Goal: Check status: Check status

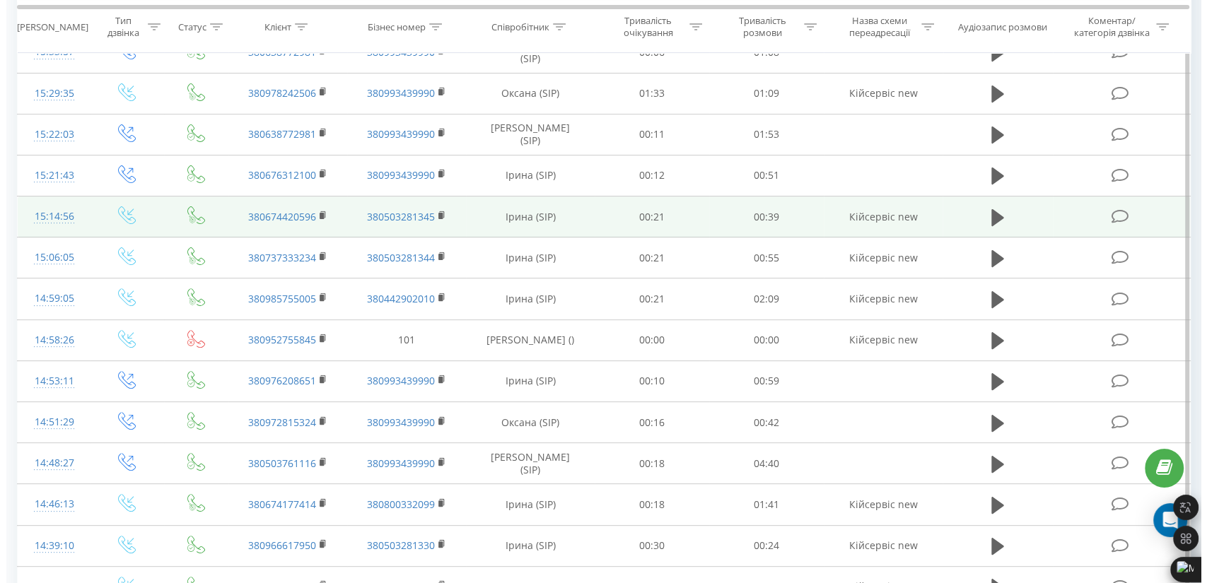
scroll to position [392, 0]
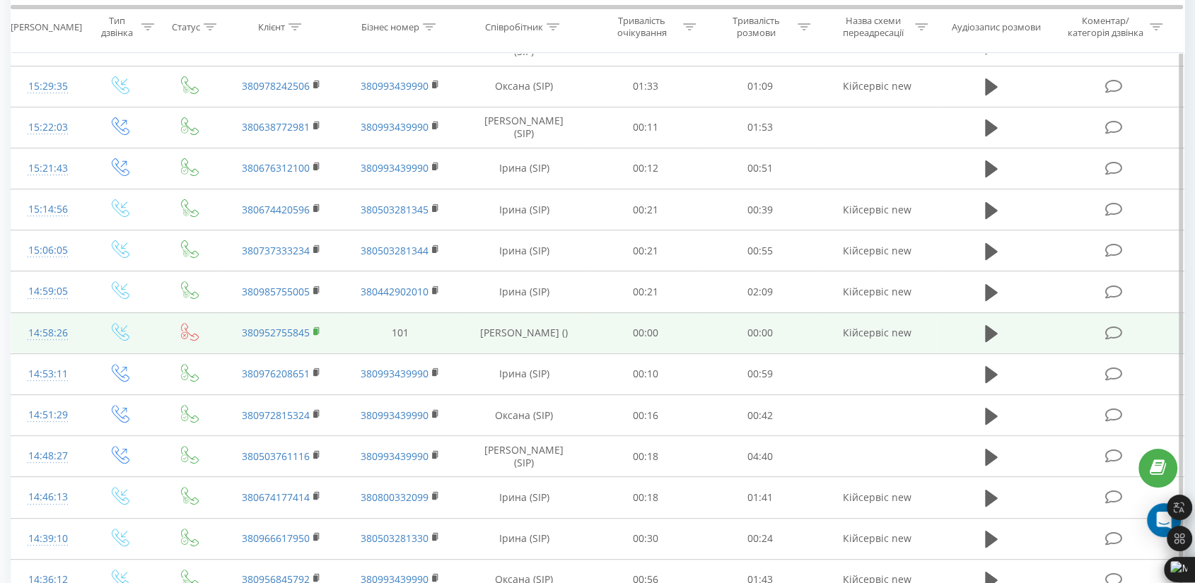
click at [317, 328] on icon at bounding box center [317, 332] width 8 height 10
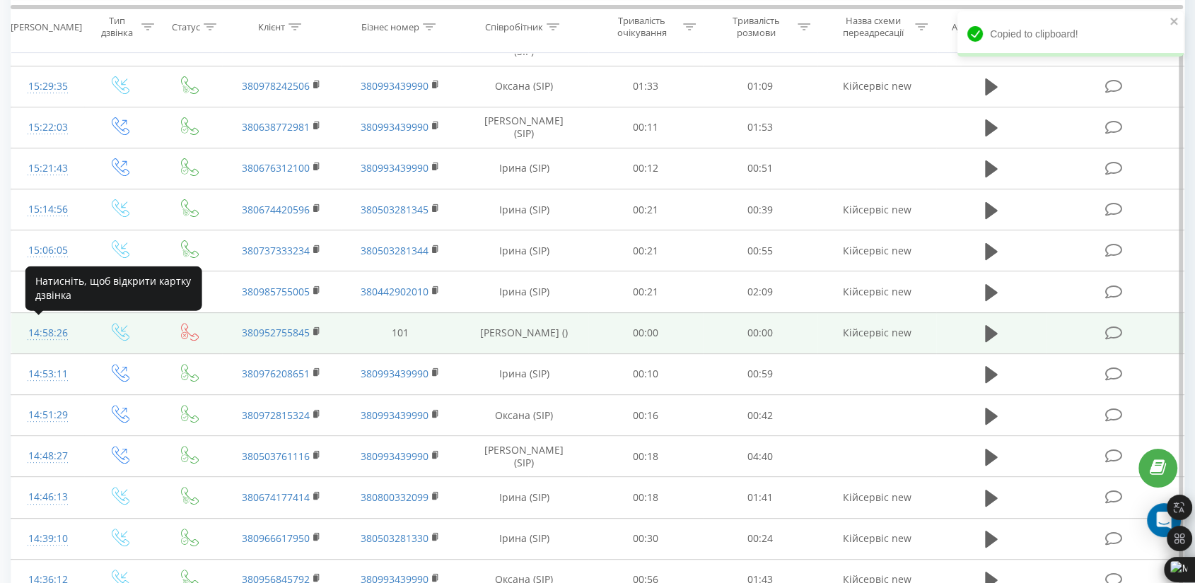
click at [45, 330] on div "14:58:26" at bounding box center [47, 334] width 45 height 28
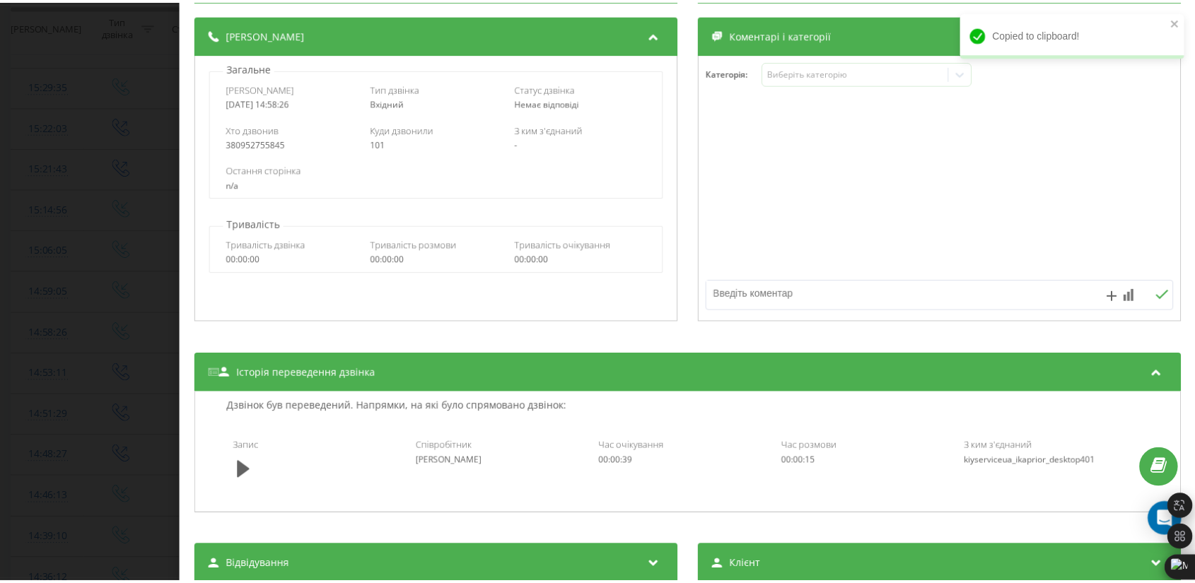
scroll to position [170, 0]
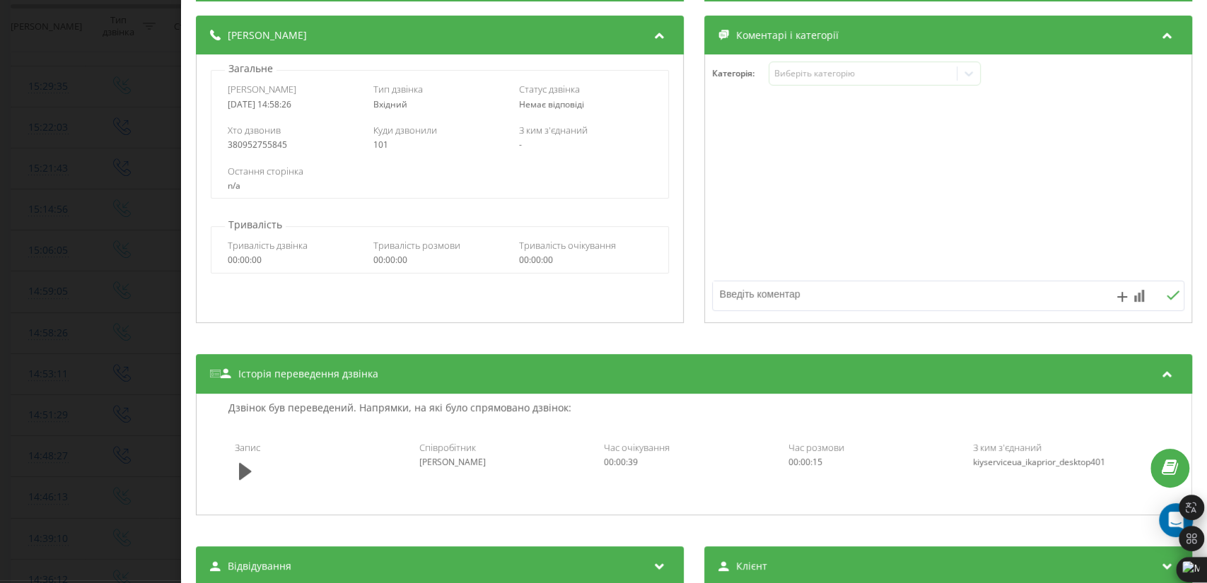
click at [175, 70] on div "Дзвінок : ua17_-1758542287.2206481 1 x - Invalid date 00:00 00:00 Транскрипція …" at bounding box center [603, 291] width 1207 height 583
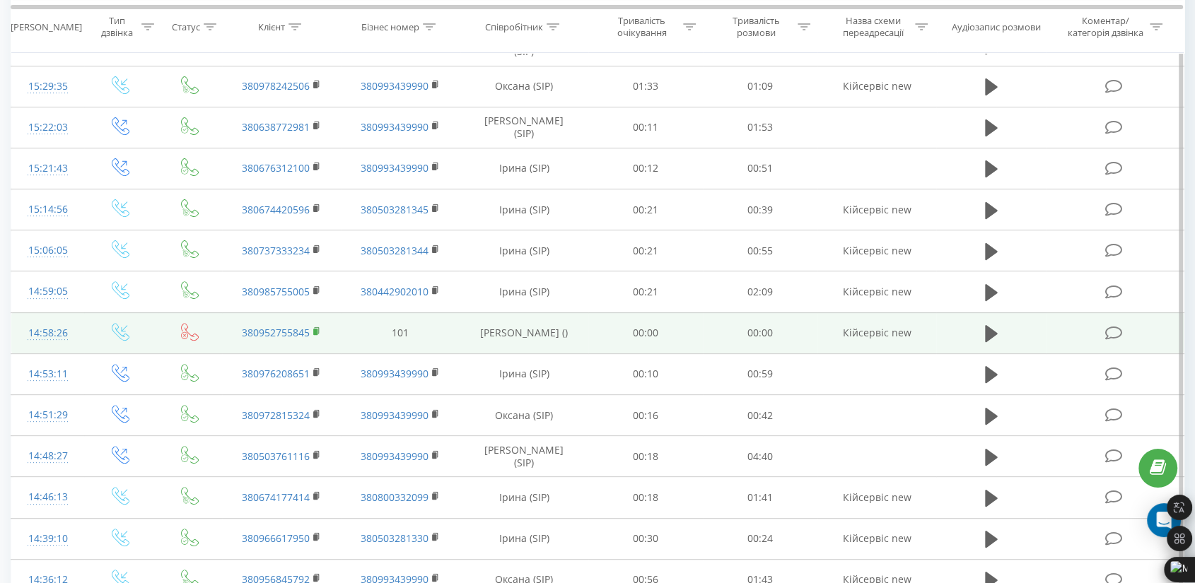
click at [315, 329] on rect at bounding box center [315, 332] width 4 height 6
